Goal: Information Seeking & Learning: Get advice/opinions

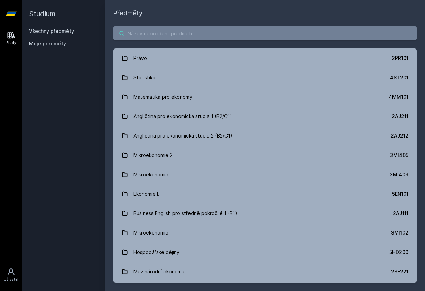
click at [142, 33] on input "search" at bounding box center [266, 33] width 304 height 14
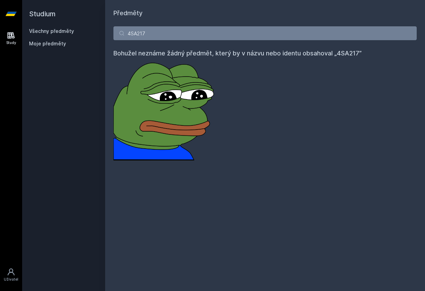
click at [206, 1] on div "Předměty 4SA217 Bohužel neznáme žádný předmět, který by v názvu nebo identu obs…" at bounding box center [265, 145] width 320 height 291
click at [139, 33] on input "4SA217" at bounding box center [266, 33] width 304 height 14
click at [173, 35] on input "4SA317" at bounding box center [266, 33] width 304 height 14
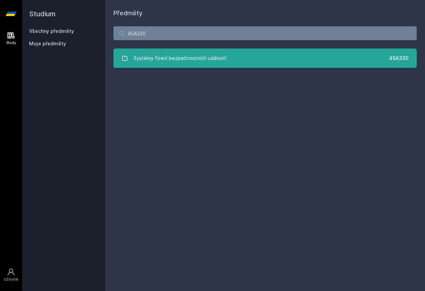
type input "4SA330"
click at [294, 66] on link "Systémy řízení bezpečnostních událostí 4SA330" at bounding box center [266, 57] width 304 height 19
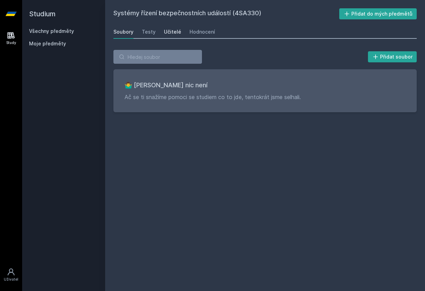
click at [172, 31] on div "Učitelé" at bounding box center [172, 31] width 17 height 7
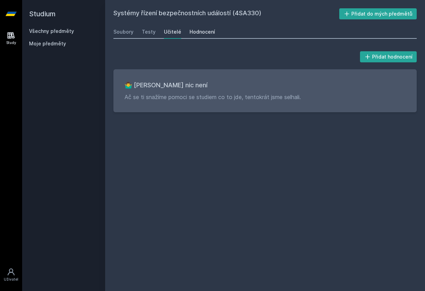
click at [194, 30] on div "Hodnocení" at bounding box center [203, 31] width 26 height 7
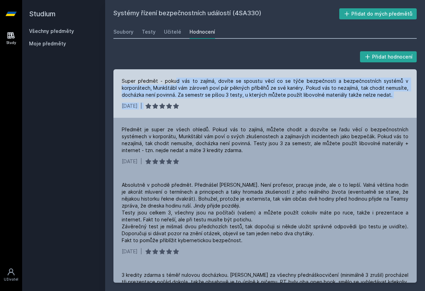
drag, startPoint x: 178, startPoint y: 79, endPoint x: 270, endPoint y: 102, distance: 95.3
click at [270, 102] on div "Super předmět - pokud vás to zajímá, dovíte se spoustu věcí co se týče bezpečno…" at bounding box center [266, 93] width 304 height 48
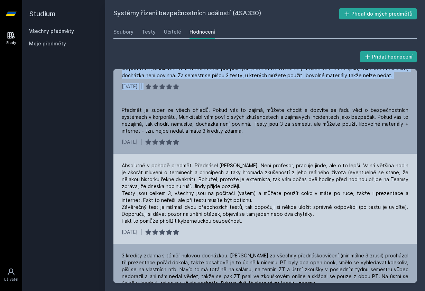
scroll to position [20, 0]
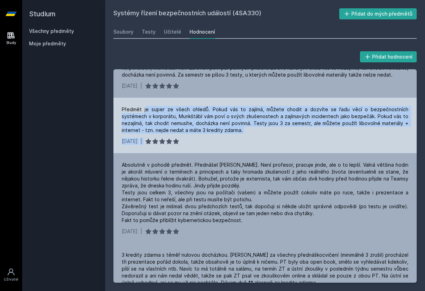
drag, startPoint x: 145, startPoint y: 108, endPoint x: 249, endPoint y: 148, distance: 111.5
click at [249, 148] on div "Předmět je super ze všech ohledů. Pokud vás to zajímá, můžete chodit a dozvíte …" at bounding box center [266, 125] width 304 height 55
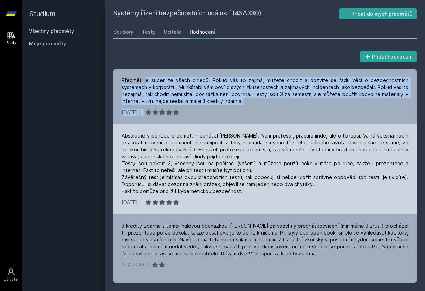
scroll to position [49, 0]
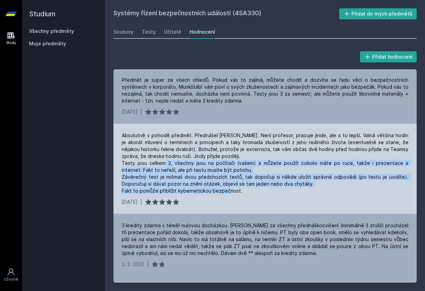
drag, startPoint x: 172, startPoint y: 161, endPoint x: 276, endPoint y: 191, distance: 107.5
click at [276, 191] on div "Absolutně v pohodě předmět. Přednášel [PERSON_NAME]. Není profesor, pracuje jin…" at bounding box center [265, 163] width 287 height 62
